Goal: Information Seeking & Learning: Learn about a topic

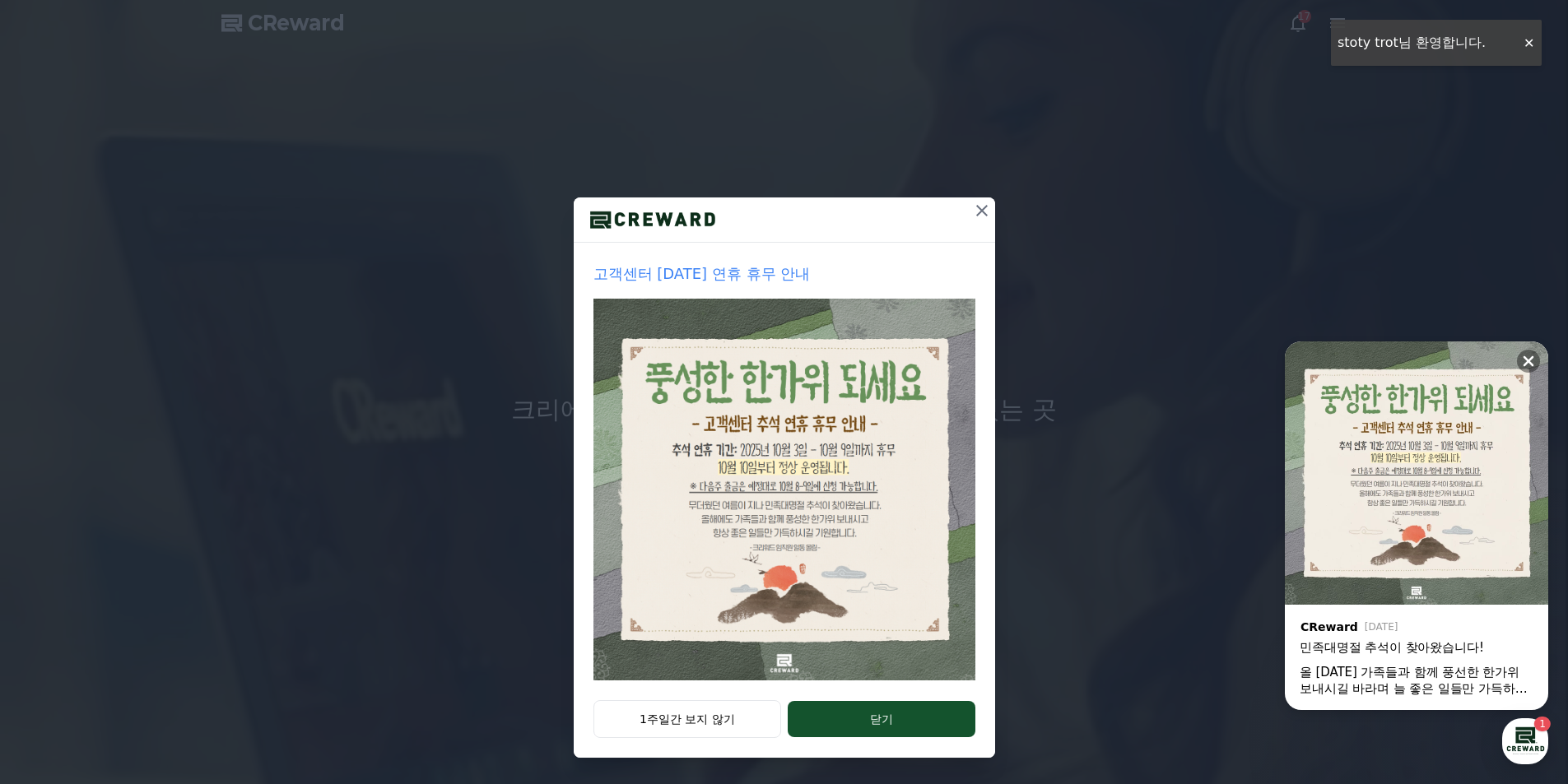
click at [709, 725] on button "1주일간 보지 않기" at bounding box center [687, 720] width 188 height 38
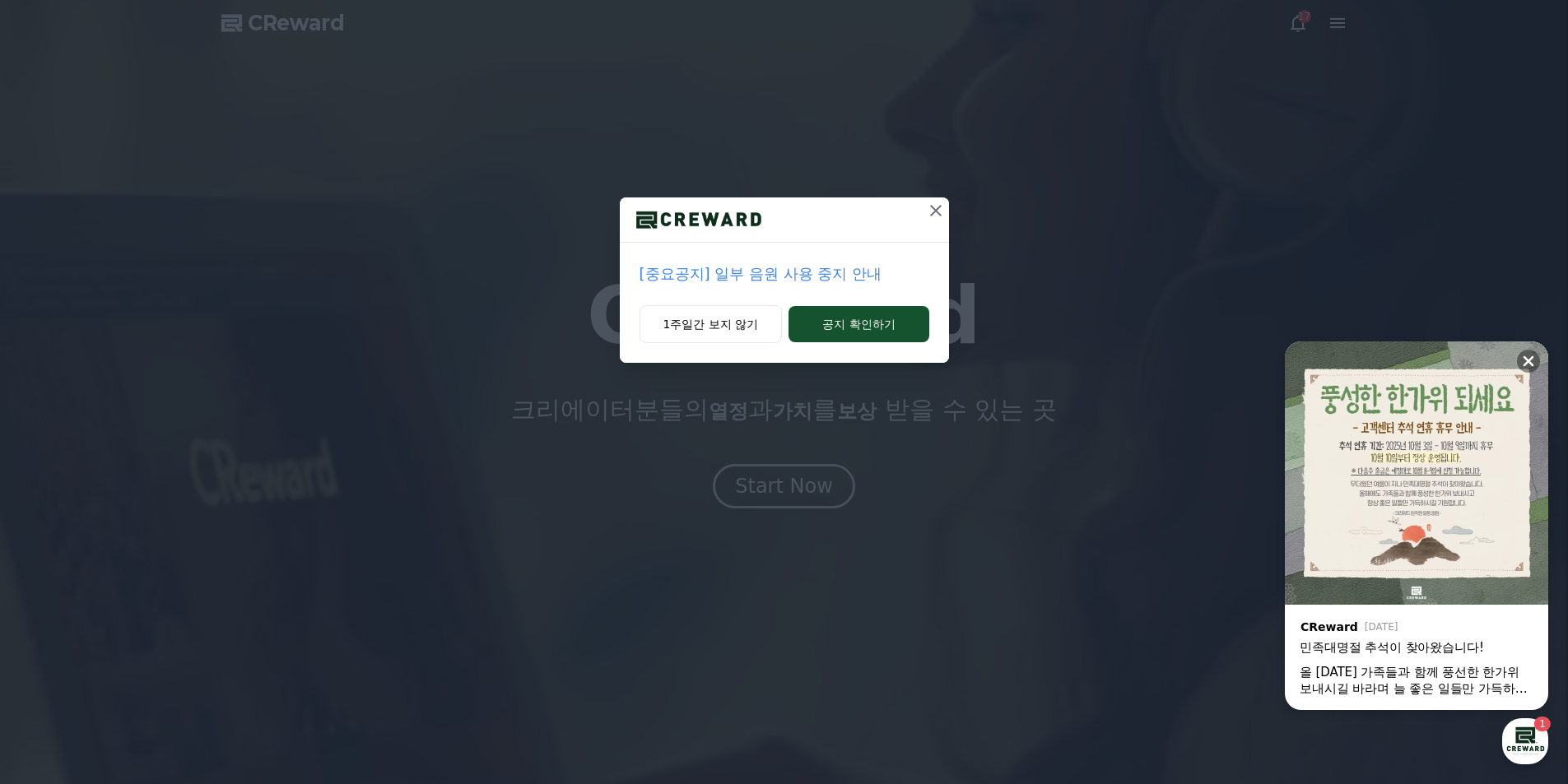
click at [810, 273] on p "[중요공지] 일부 음원 사용 중지 안내" at bounding box center [784, 273] width 290 height 23
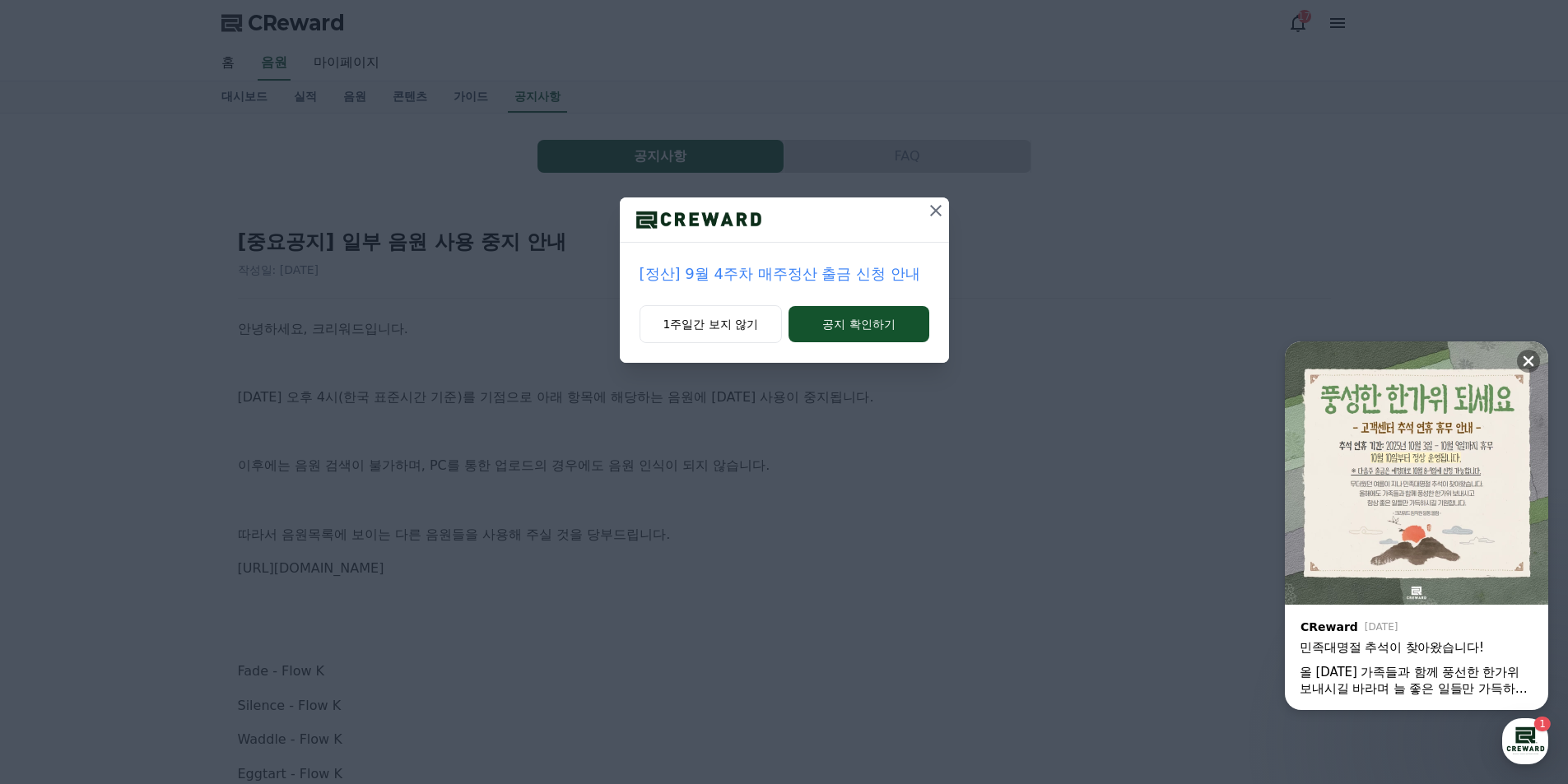
click at [931, 214] on icon at bounding box center [935, 211] width 20 height 20
click at [934, 211] on icon at bounding box center [935, 210] width 11 height 11
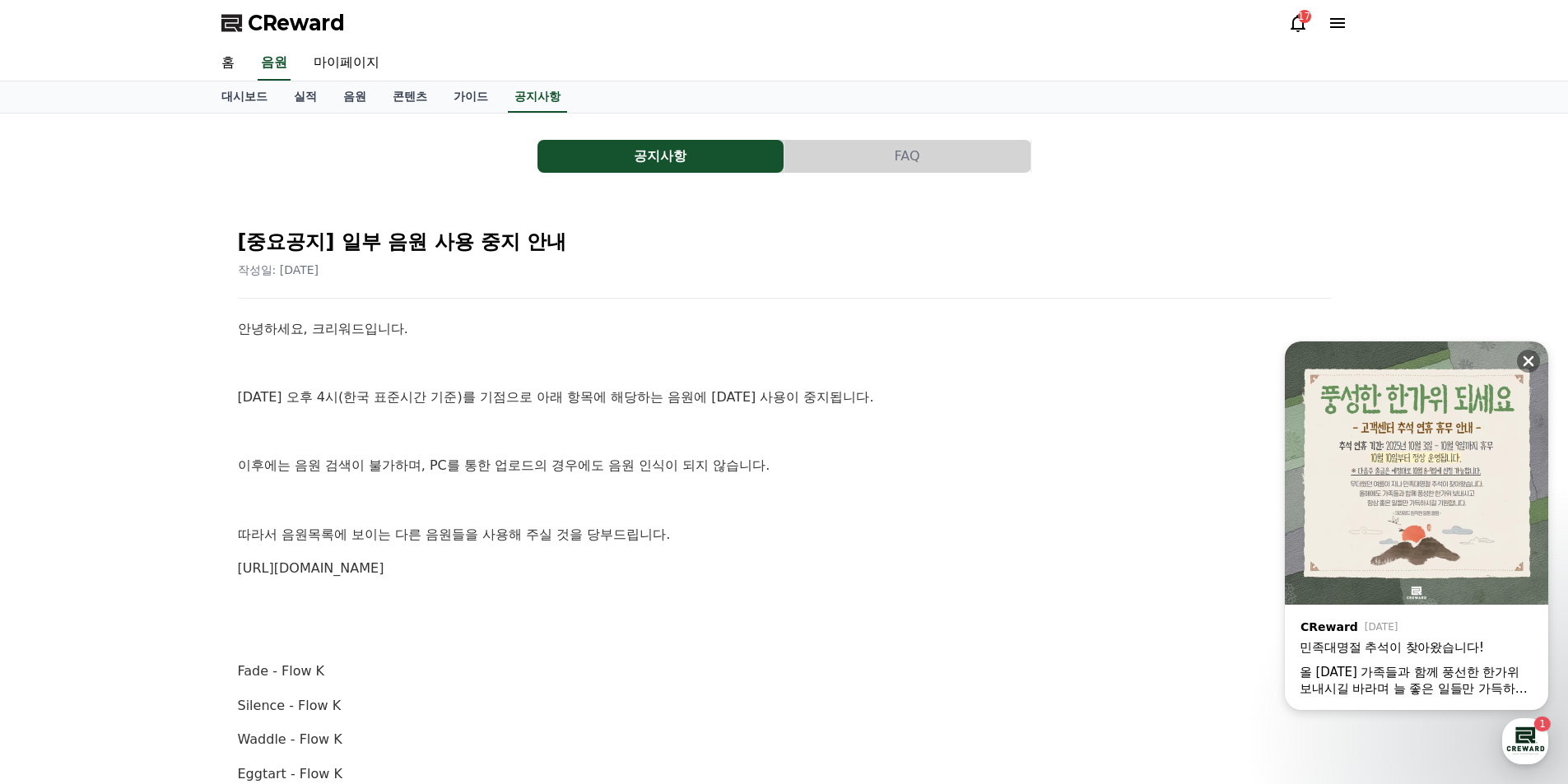
click at [1289, 17] on icon at bounding box center [1297, 22] width 20 height 20
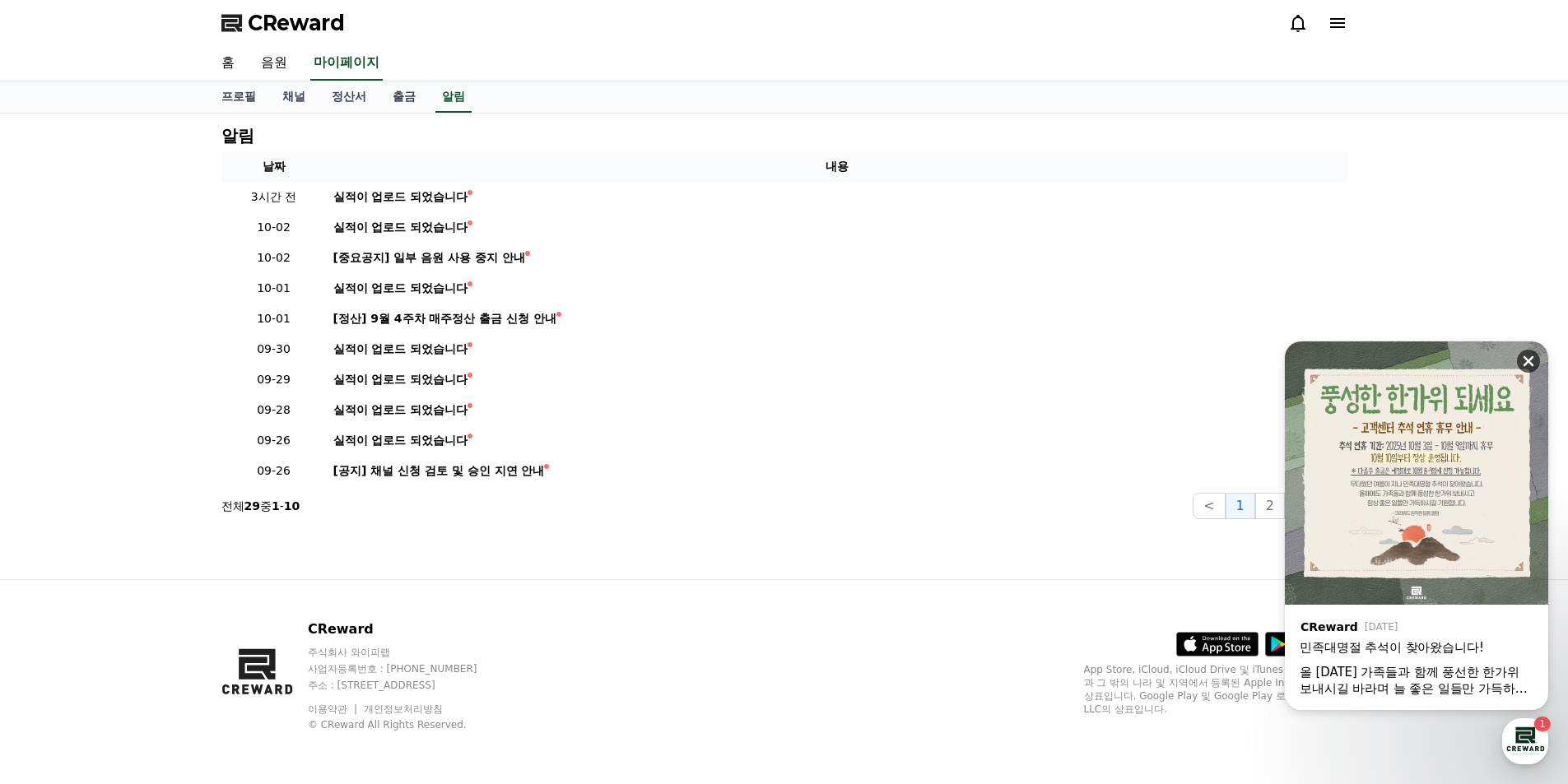
click at [1527, 361] on icon at bounding box center [1528, 361] width 16 height 16
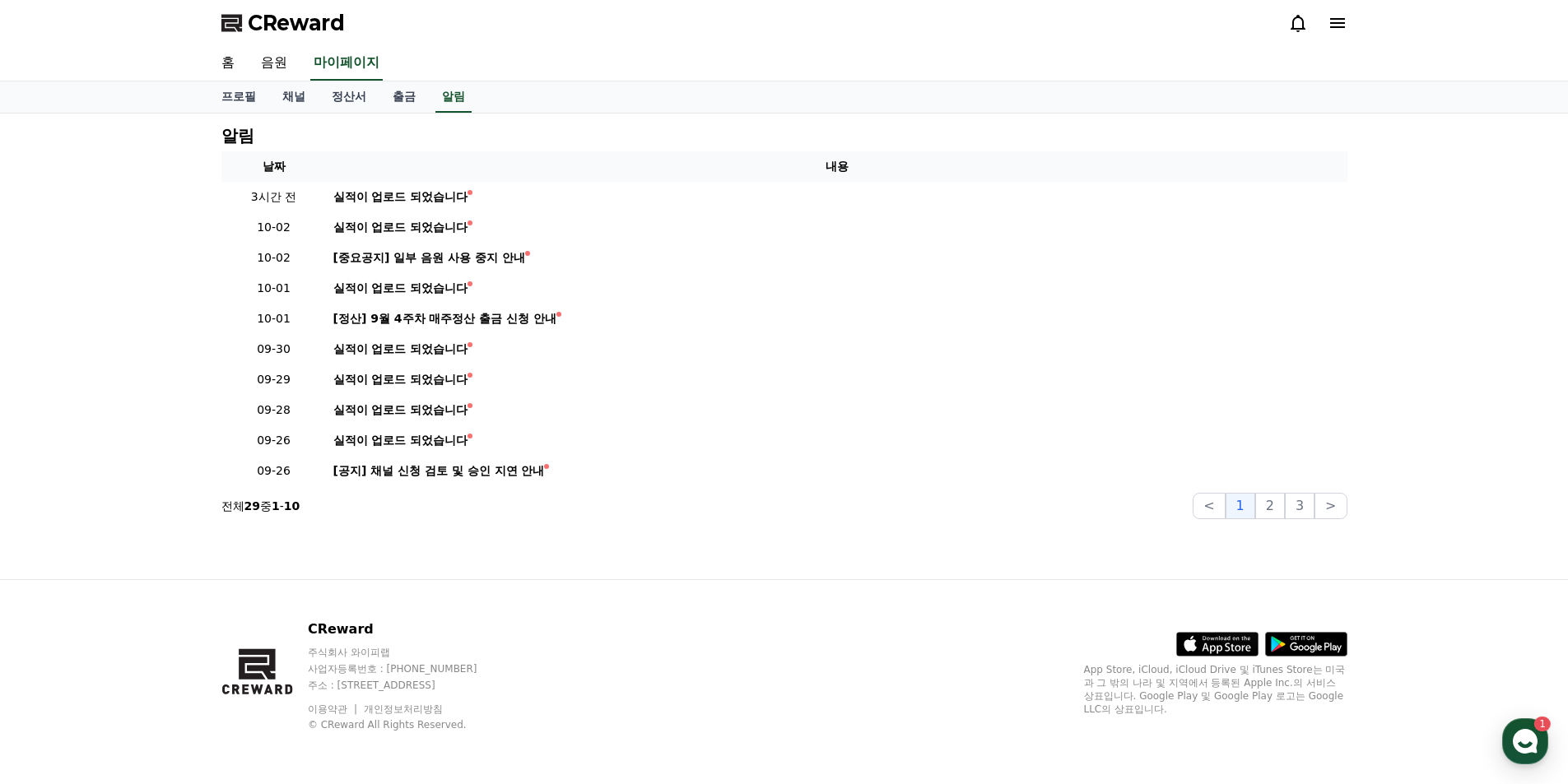
click at [1338, 22] on icon at bounding box center [1337, 22] width 15 height 9
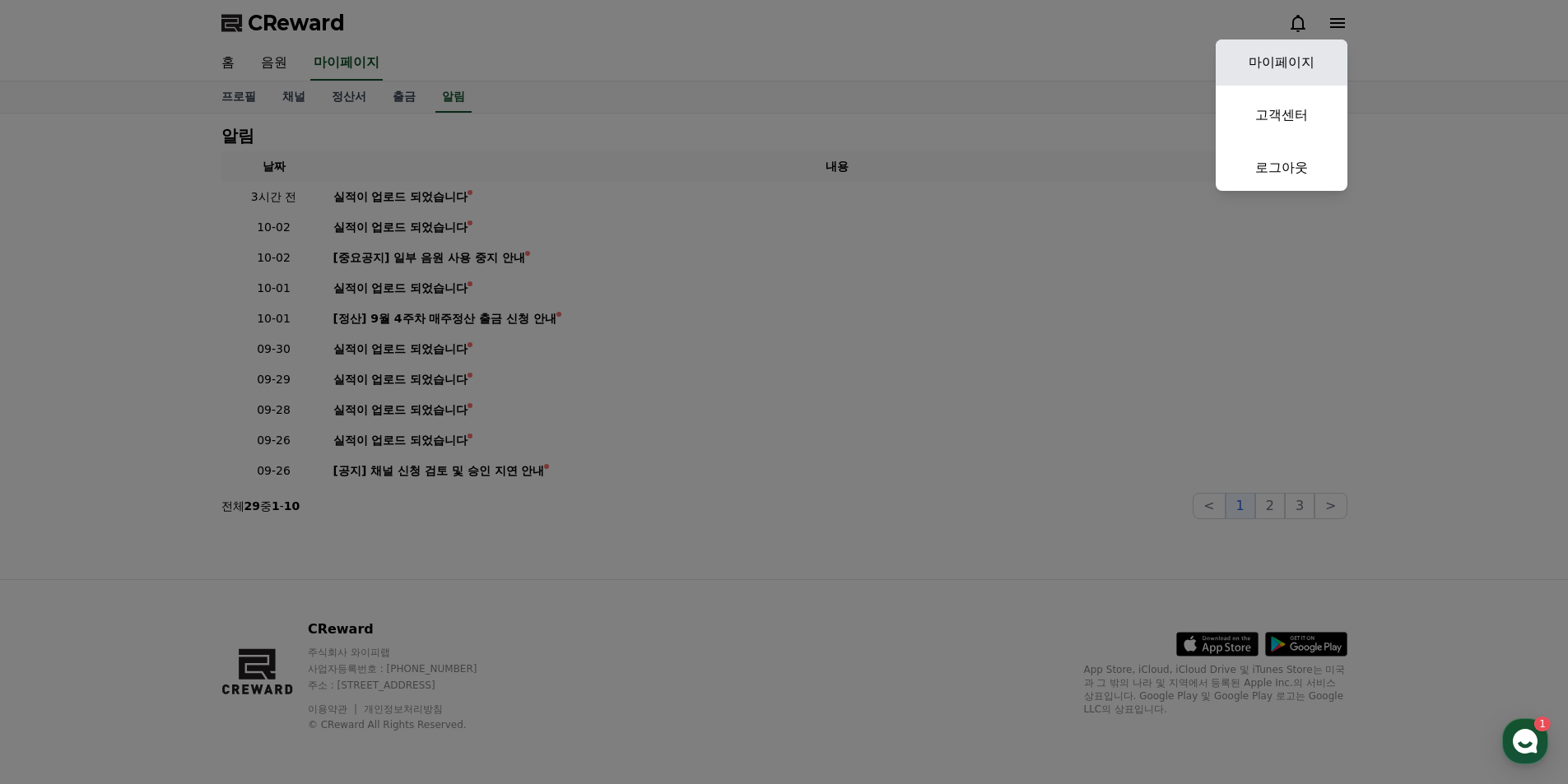
click at [1308, 59] on link "마이페이지" at bounding box center [1281, 63] width 132 height 46
select select "**********"
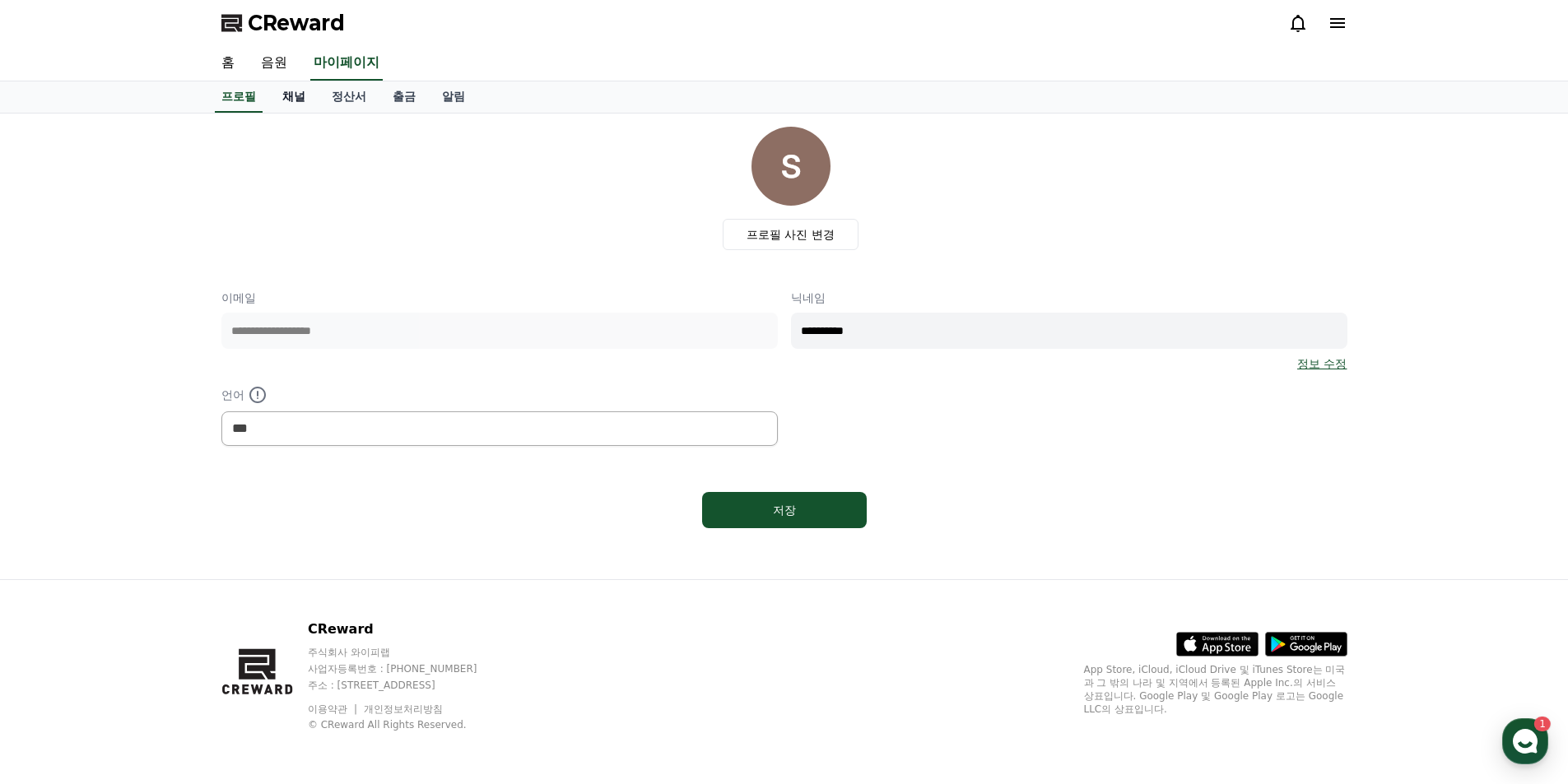
click at [299, 98] on link "채널" at bounding box center [293, 97] width 49 height 31
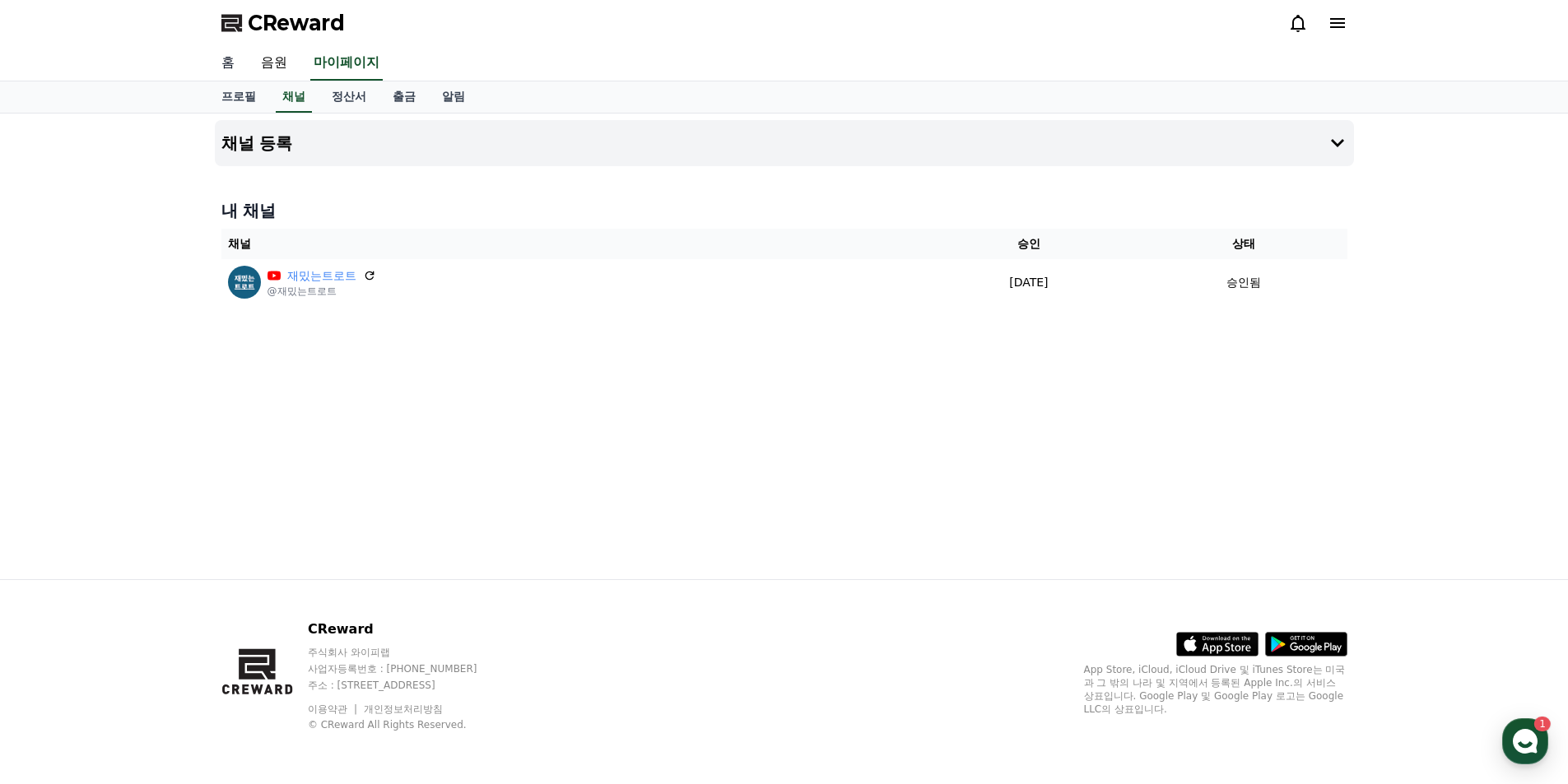
click at [231, 63] on link "홈" at bounding box center [228, 64] width 40 height 34
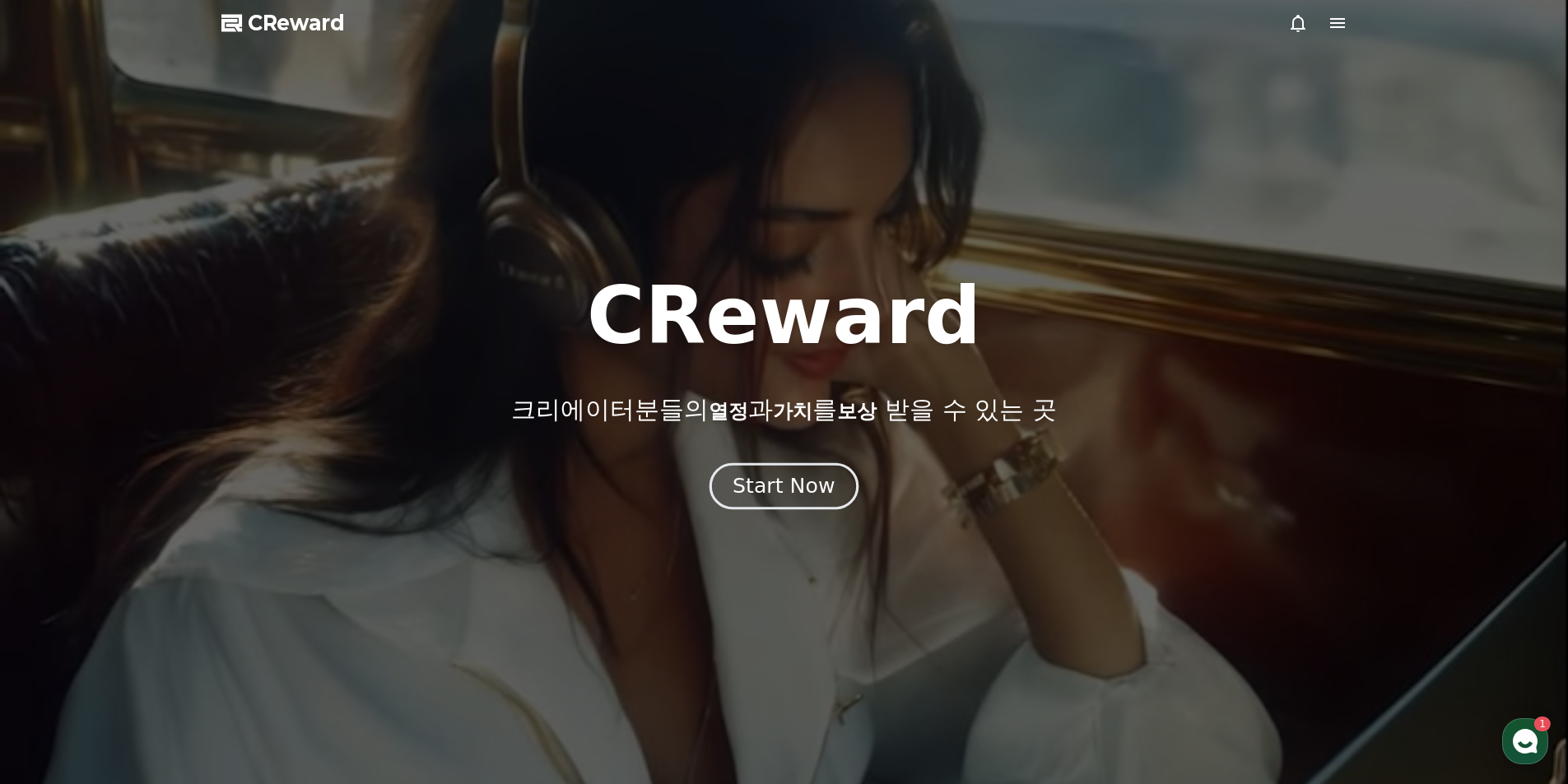
click at [793, 490] on div "Start Now" at bounding box center [783, 486] width 102 height 28
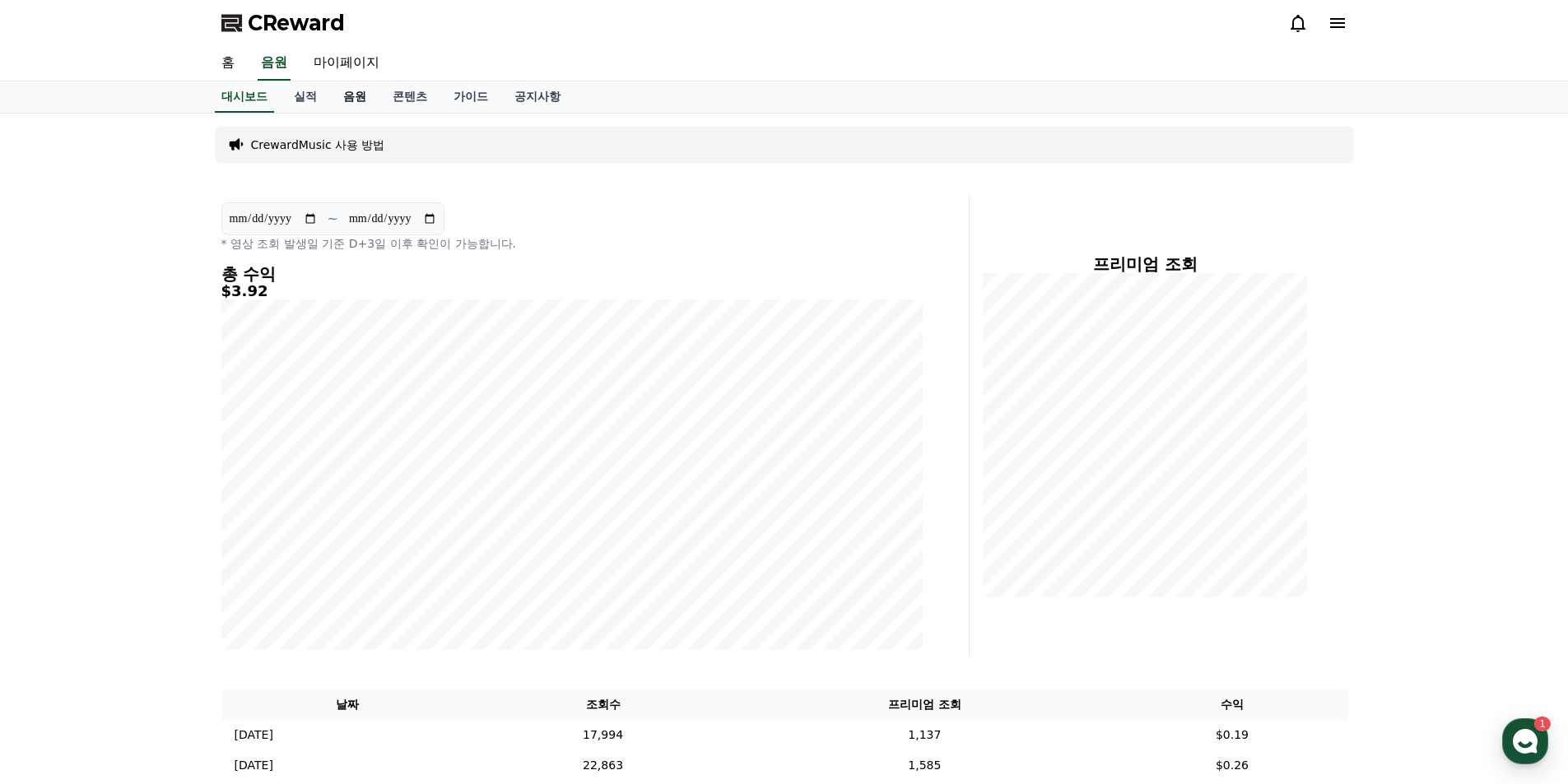
click at [337, 99] on link "음원" at bounding box center [354, 97] width 49 height 31
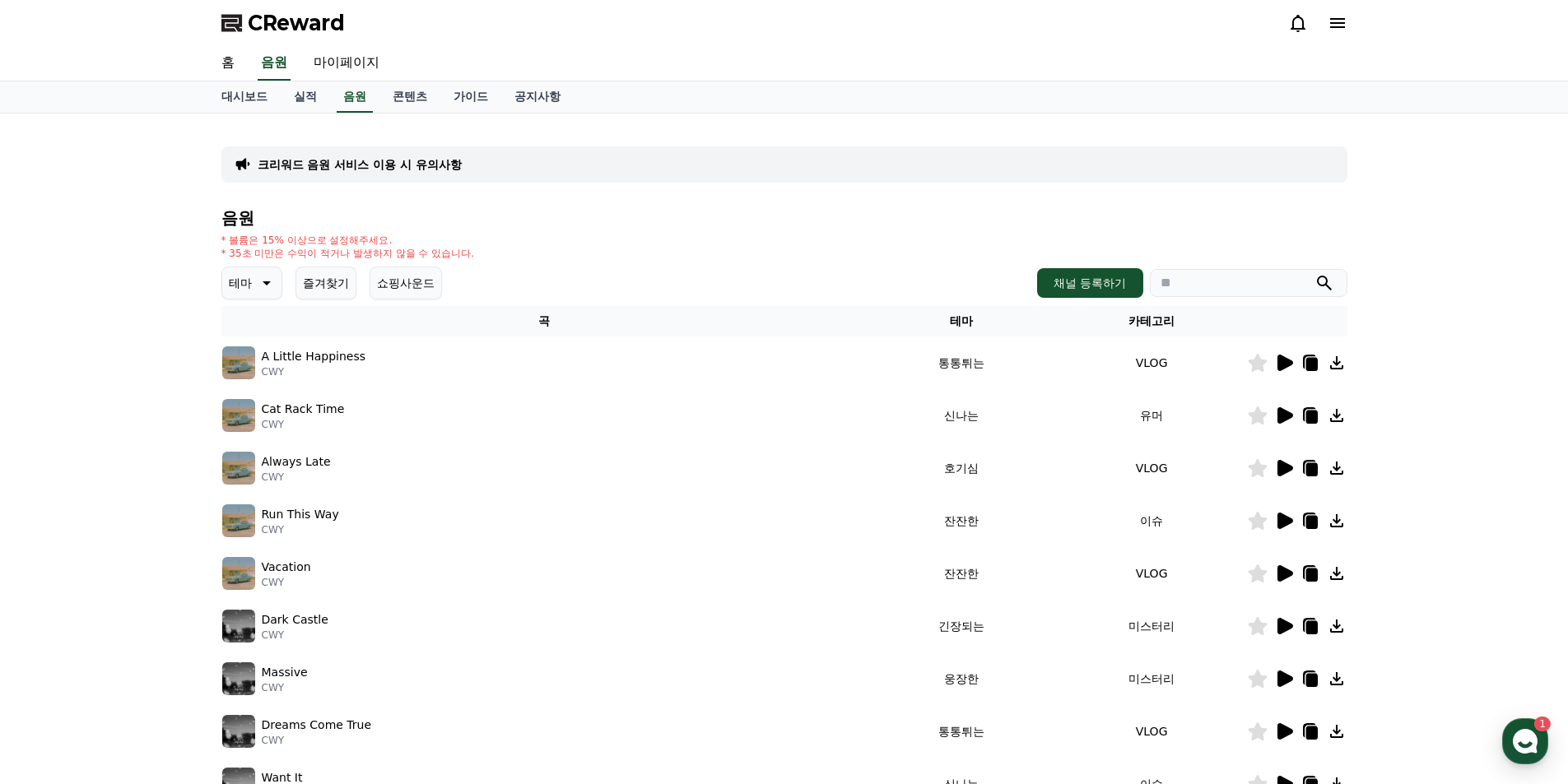
click at [1286, 362] on icon at bounding box center [1285, 363] width 15 height 16
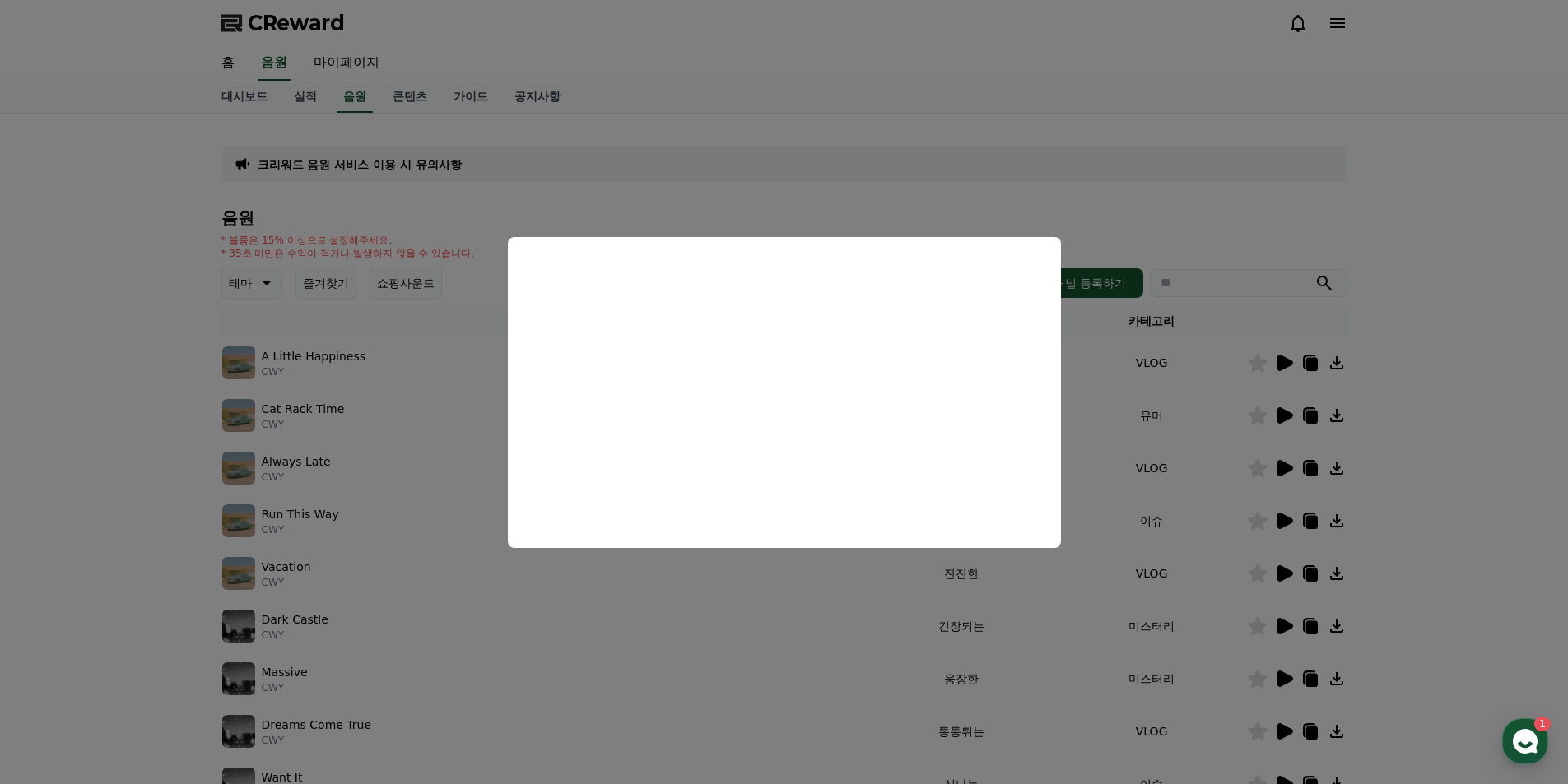
click at [1363, 383] on button "close modal" at bounding box center [784, 392] width 1568 height 784
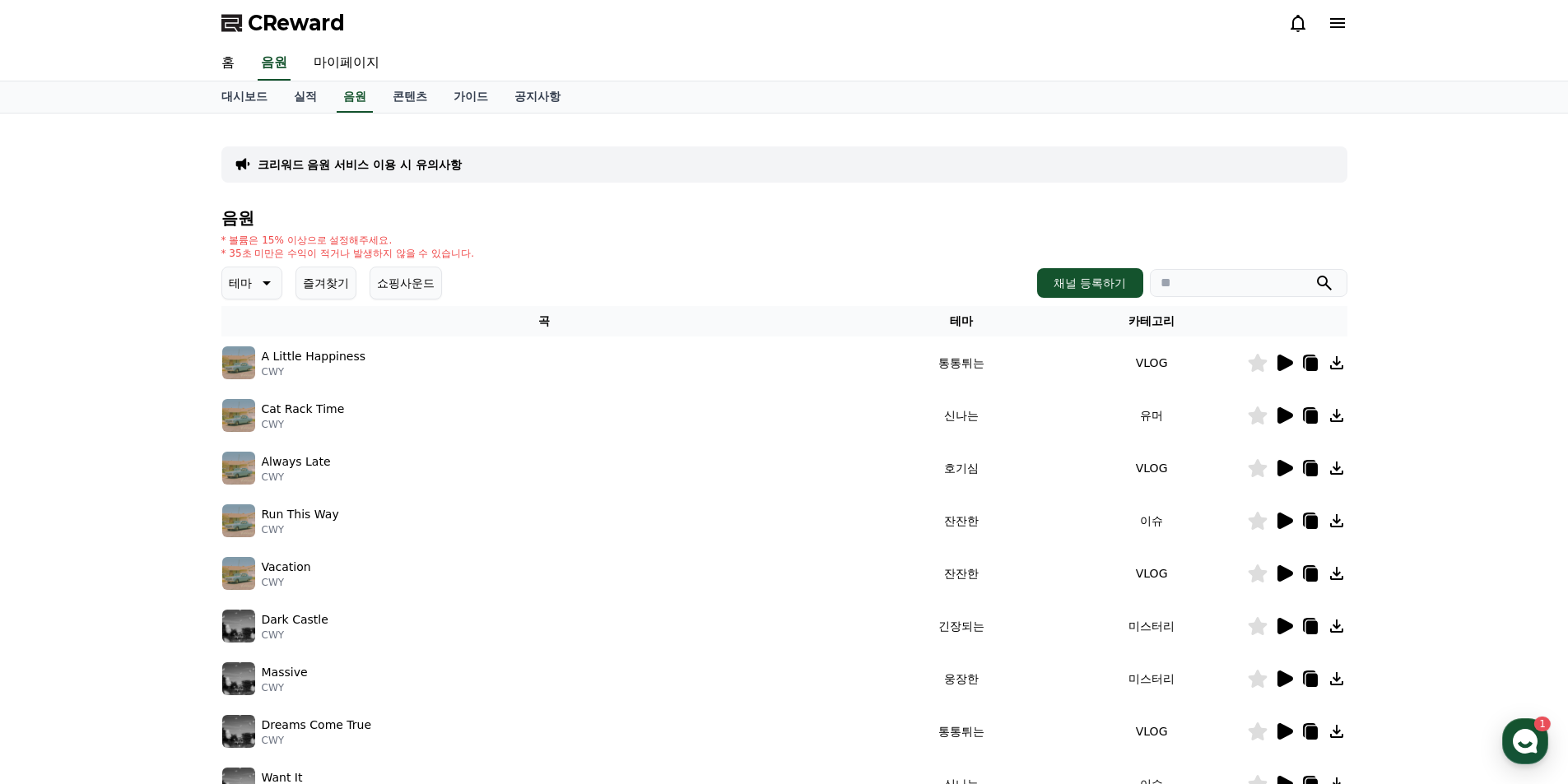
click at [168, 521] on div "크리워드 음원 서비스 이용 시 유의사항 음원 * 볼륨은 15% 이상으로 설정해주세요. * 35초 미만은 수익이 적거나 발생하지 않을 수 있습니…" at bounding box center [784, 511] width 1568 height 796
